Goal: Task Accomplishment & Management: Manage account settings

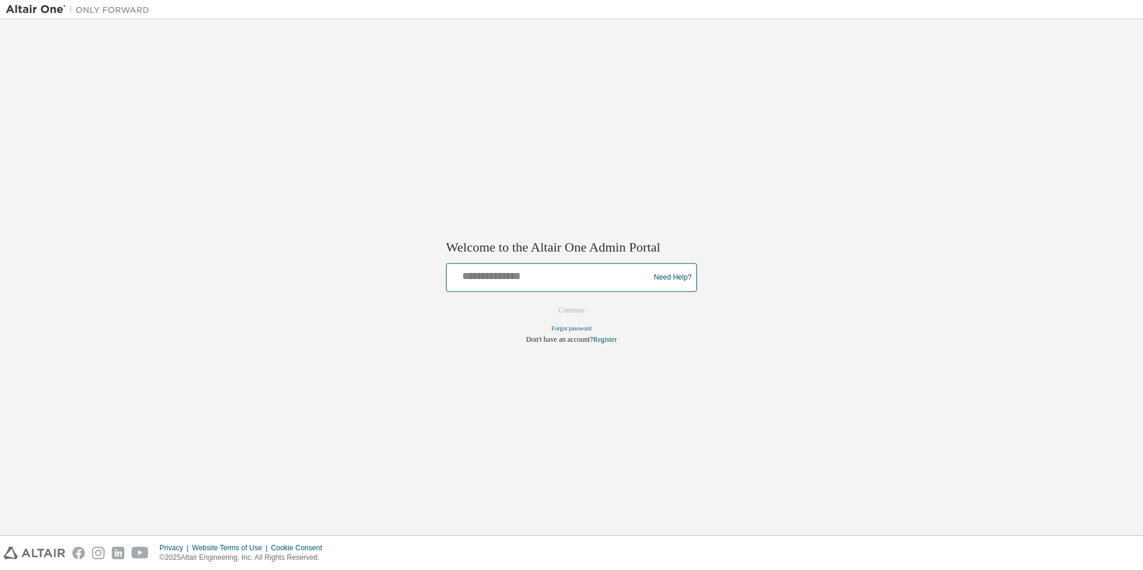
click at [541, 270] on input "text" at bounding box center [549, 275] width 197 height 17
type input "**********"
click at [580, 312] on button "Continue" at bounding box center [571, 311] width 51 height 18
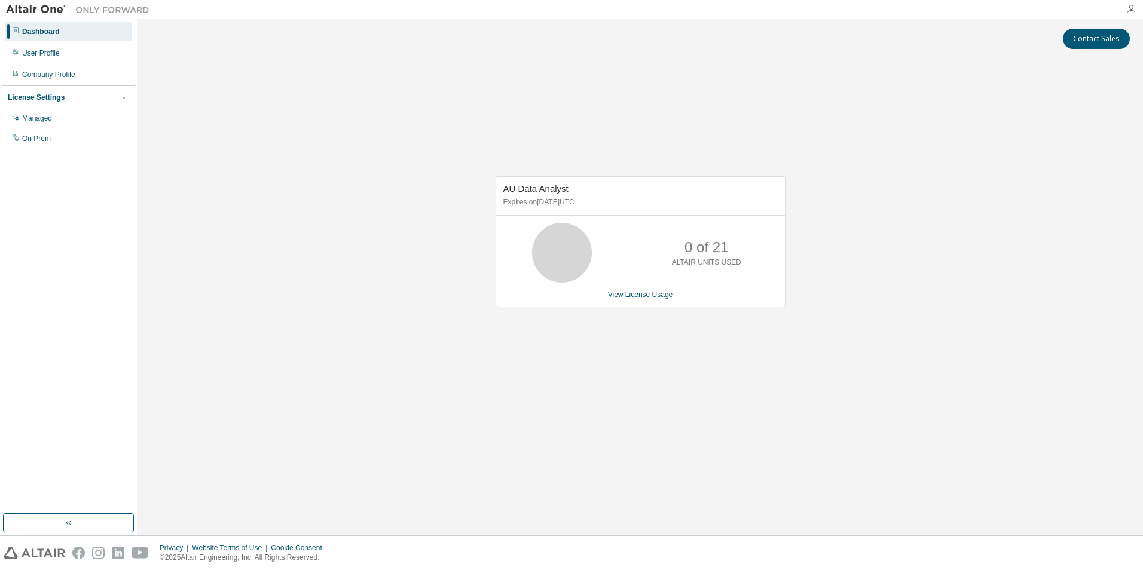
click at [1126, 11] on icon "button" at bounding box center [1131, 9] width 10 height 10
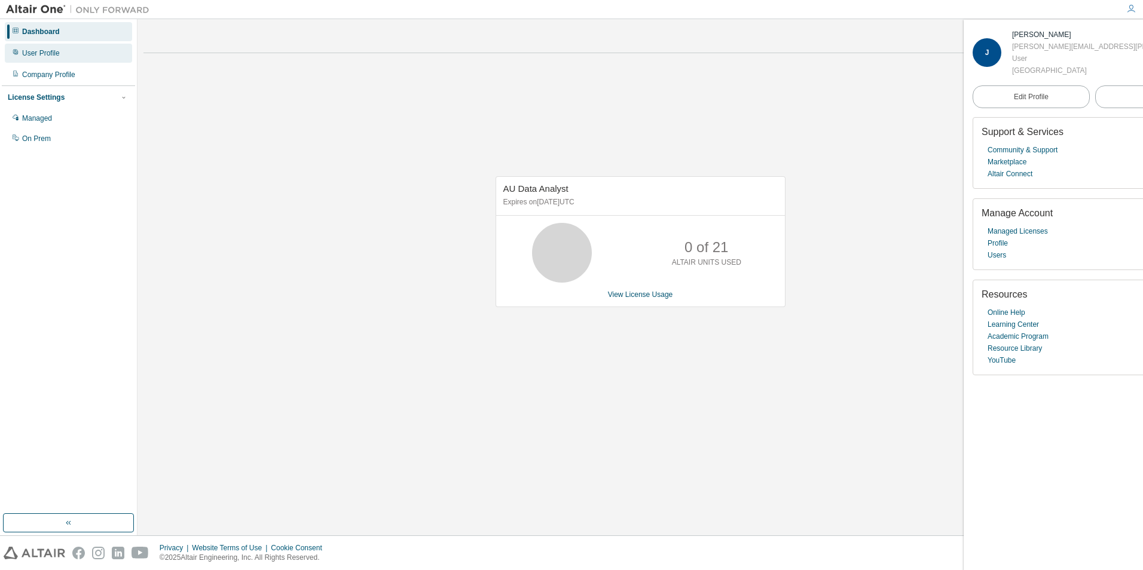
click at [68, 51] on div "User Profile" at bounding box center [68, 53] width 127 height 19
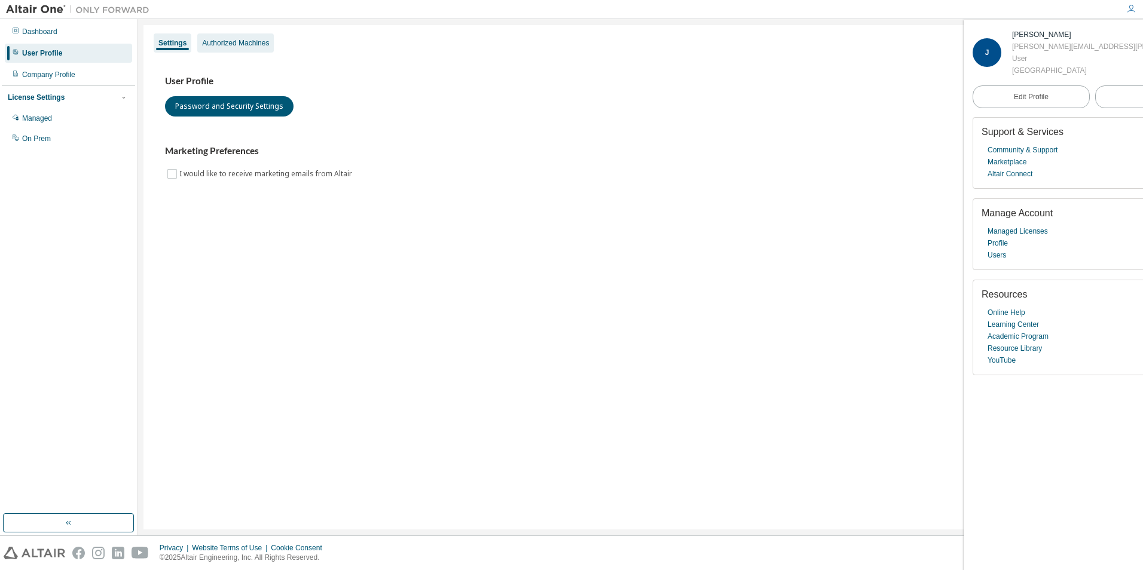
click at [236, 43] on div "Authorized Machines" at bounding box center [235, 43] width 67 height 10
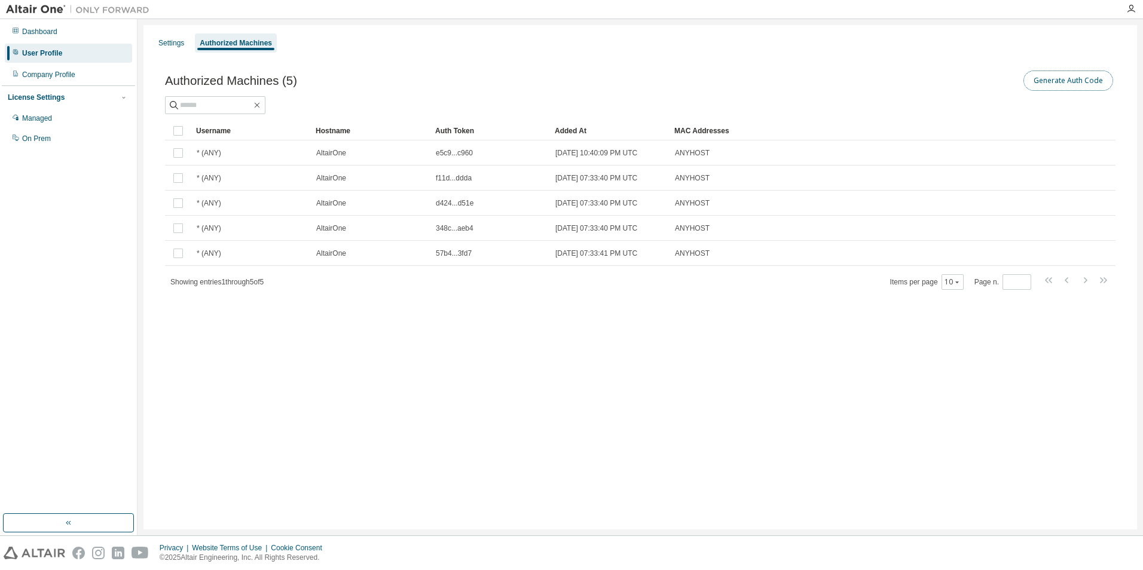
click at [1082, 76] on button "Generate Auth Code" at bounding box center [1068, 81] width 90 height 20
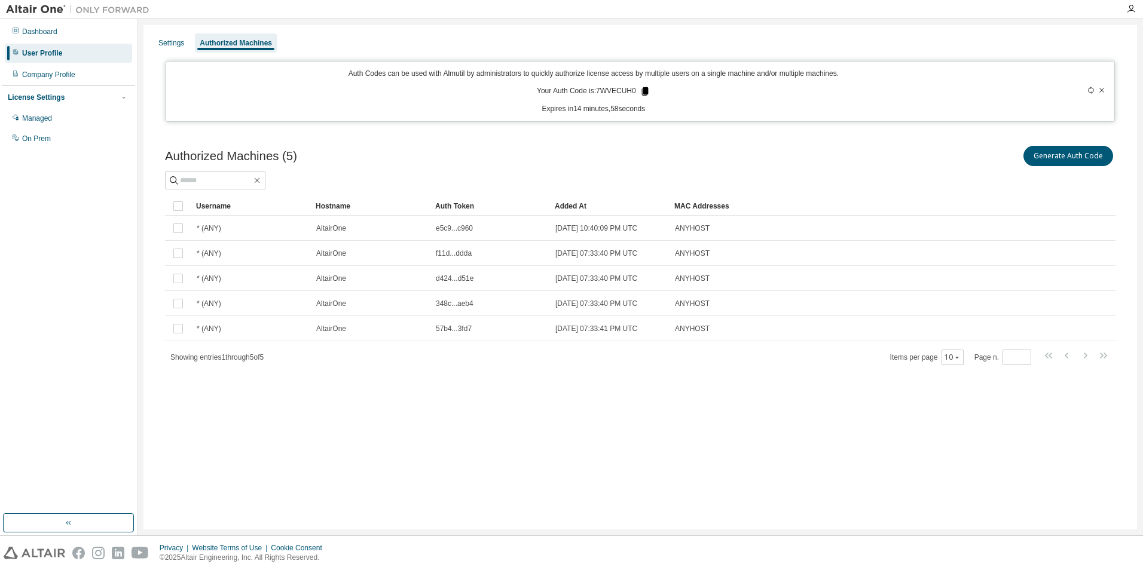
click at [644, 93] on icon at bounding box center [644, 91] width 7 height 8
click at [794, 102] on div "Auth Codes can be used with Almutil by administrators to quickly authorize lice…" at bounding box center [593, 91] width 841 height 45
click at [1061, 160] on button "Generate Auth Code" at bounding box center [1068, 156] width 90 height 20
click at [647, 90] on icon at bounding box center [644, 91] width 7 height 8
